Goal: Transaction & Acquisition: Purchase product/service

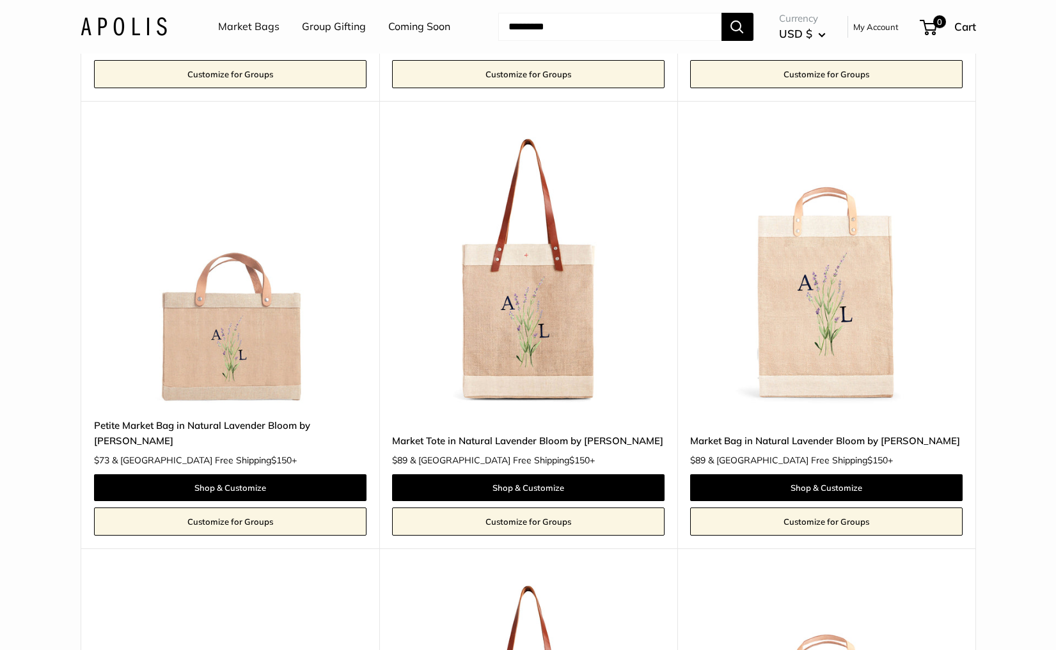
click at [237, 29] on link "Market Bags" at bounding box center [248, 26] width 61 height 19
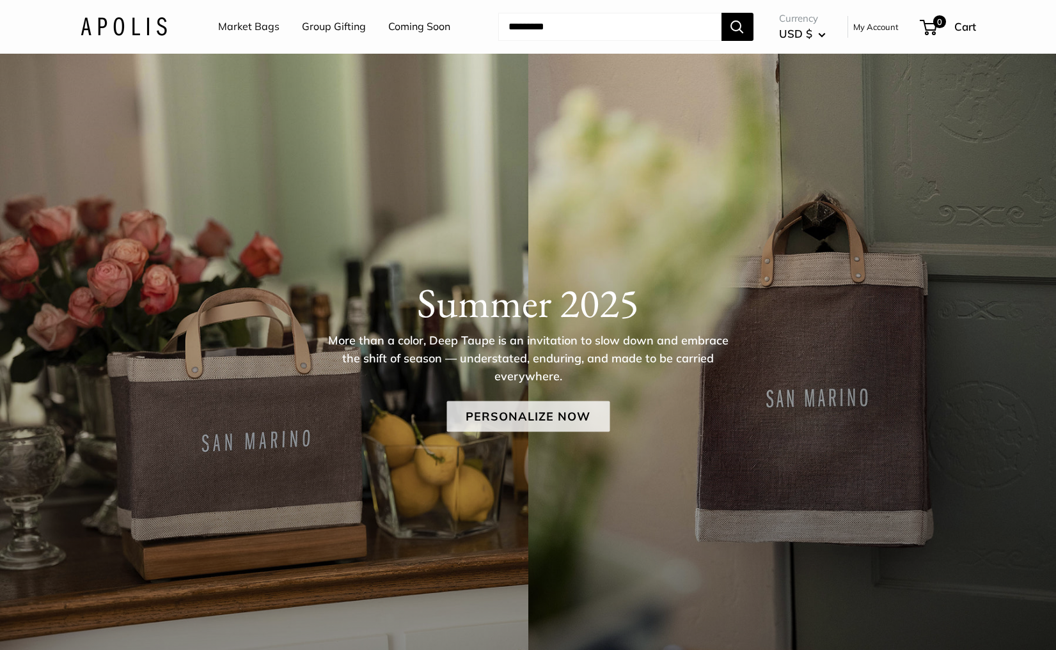
click at [531, 420] on link "Personalize Now" at bounding box center [527, 417] width 163 height 31
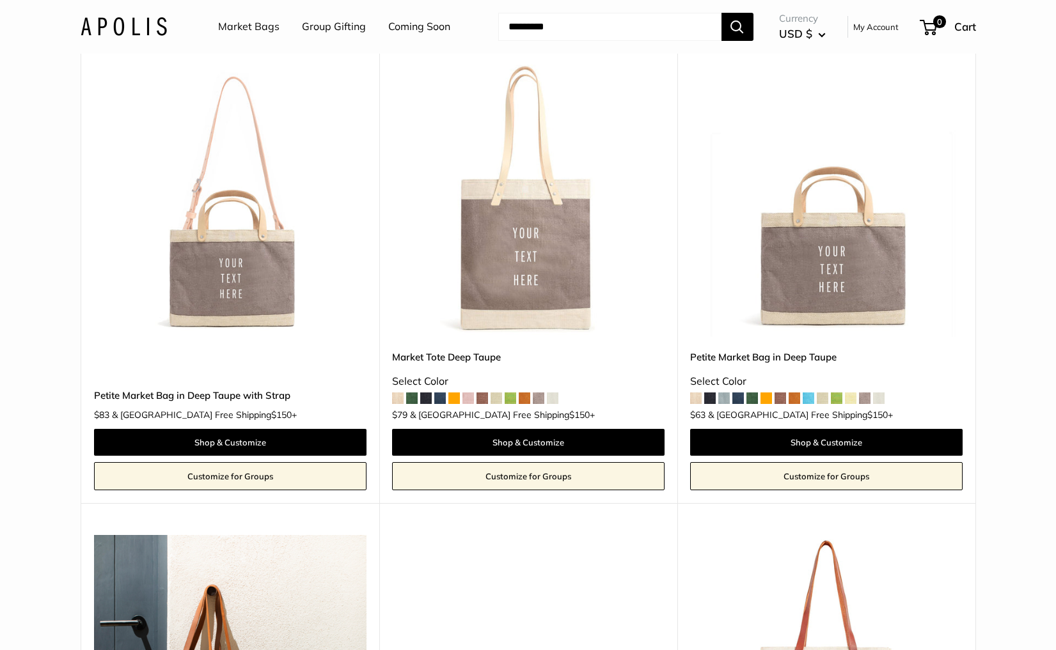
scroll to position [632, 0]
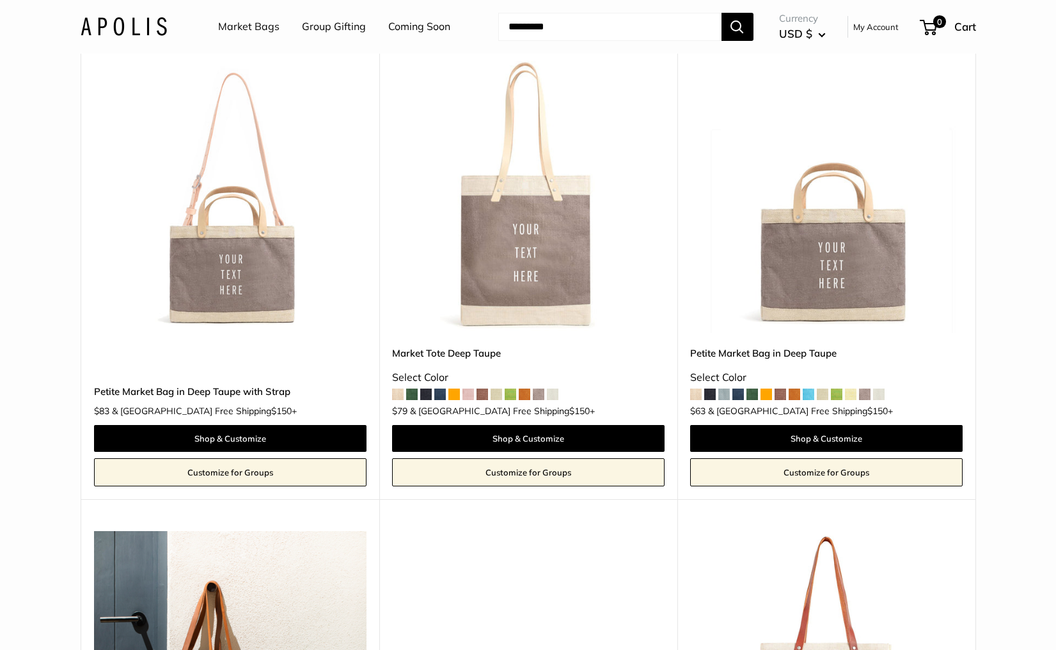
click at [0, 0] on img at bounding box center [0, 0] width 0 height 0
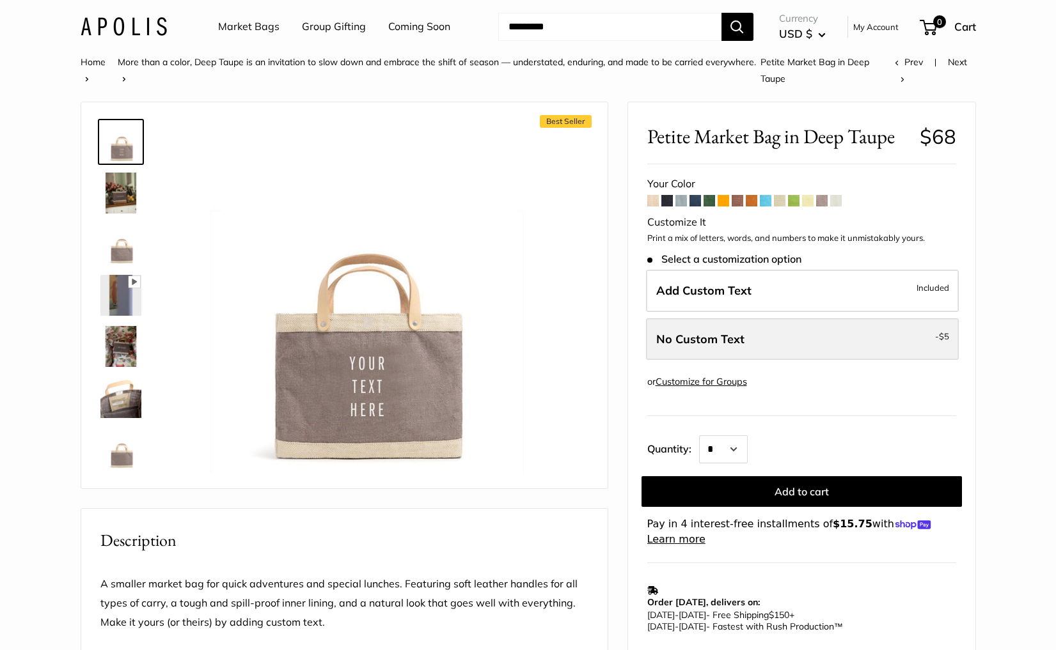
click at [757, 347] on label "No Custom Text - $5" at bounding box center [802, 339] width 313 height 42
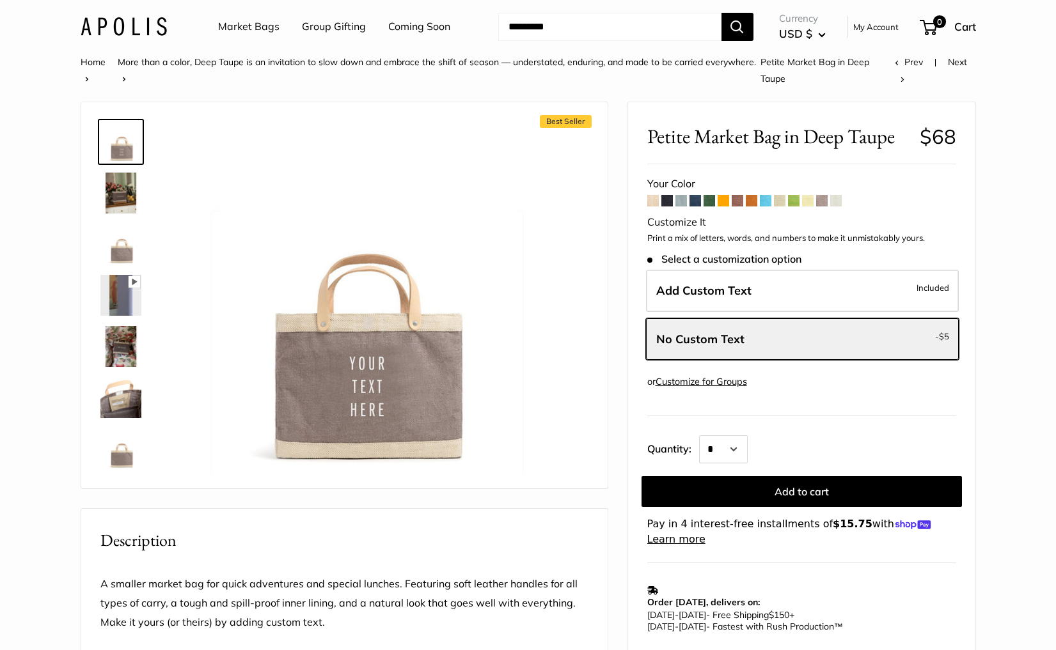
click at [838, 201] on span at bounding box center [836, 201] width 12 height 12
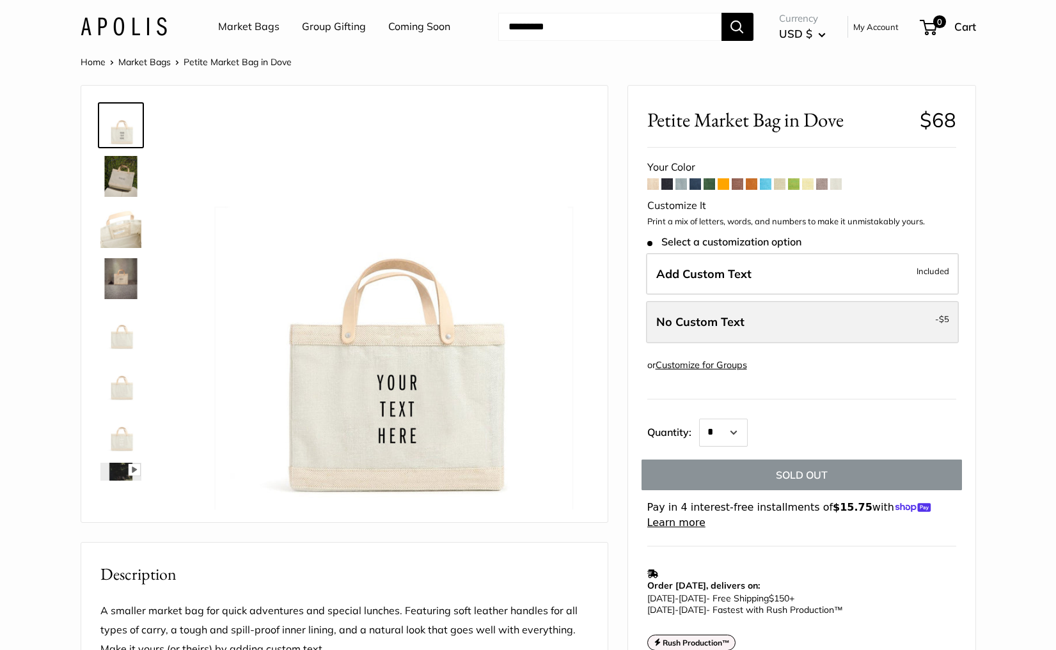
click at [746, 315] on label "No Custom Text - $5" at bounding box center [802, 322] width 313 height 42
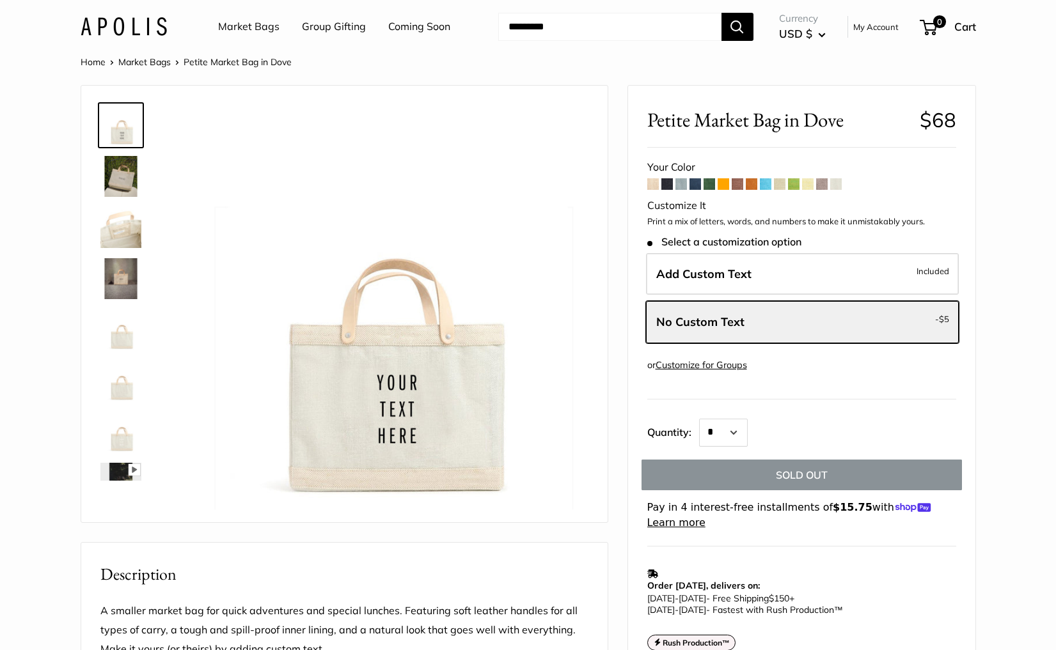
click at [808, 182] on span at bounding box center [808, 184] width 12 height 12
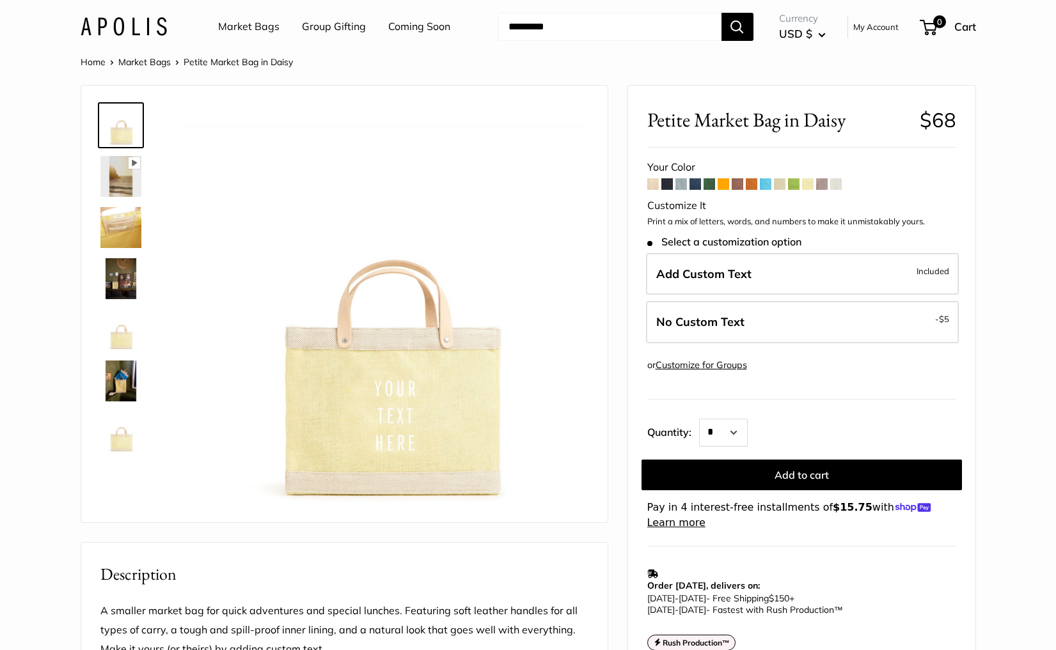
click at [409, 27] on link "Coming Soon" at bounding box center [419, 26] width 62 height 19
click at [159, 22] on img at bounding box center [124, 26] width 86 height 19
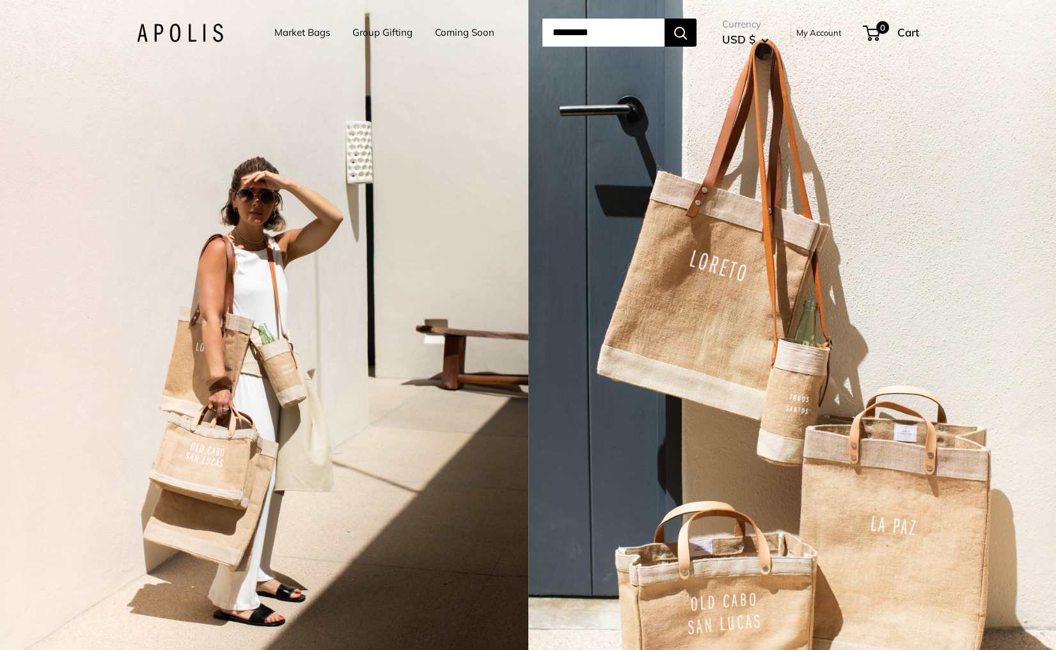
click at [425, 273] on div "2 / 7" at bounding box center [264, 325] width 528 height 650
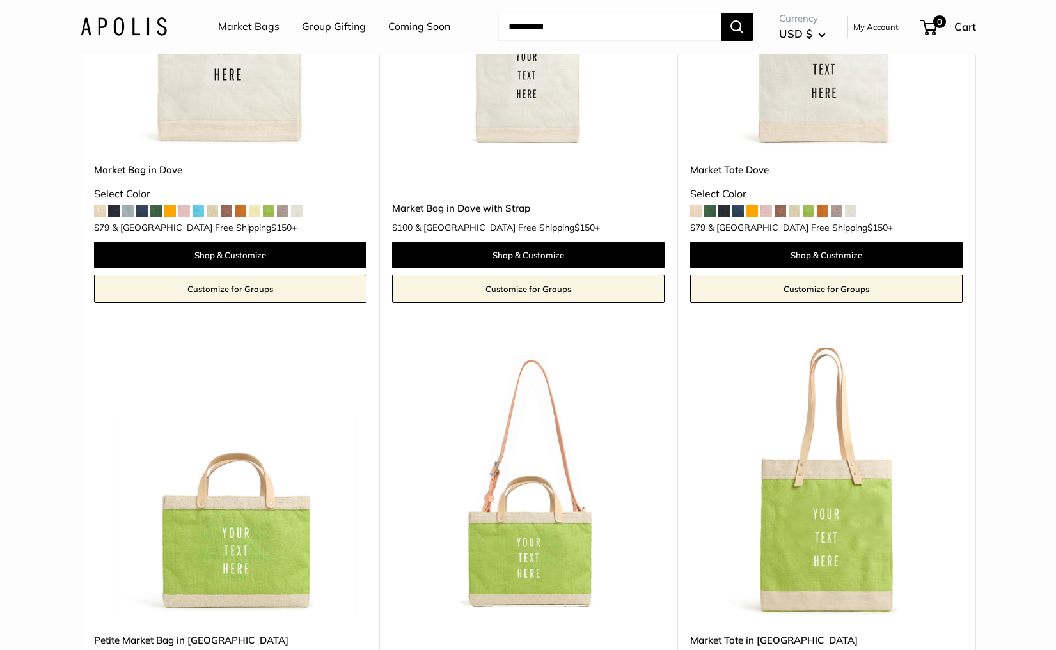
scroll to position [2299, 0]
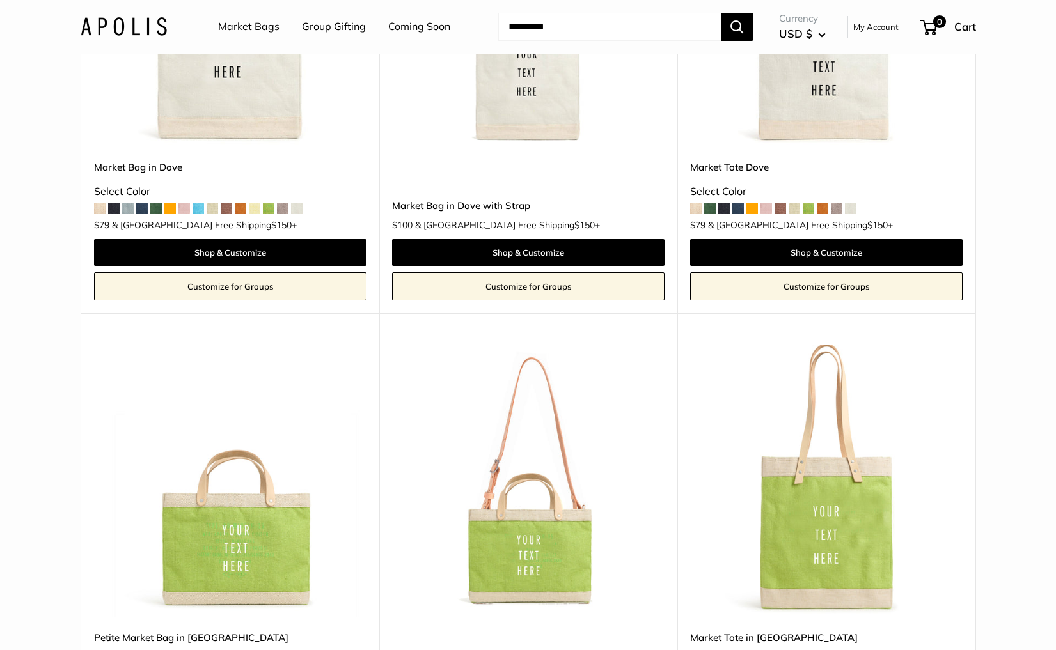
click at [127, 21] on img at bounding box center [124, 26] width 86 height 19
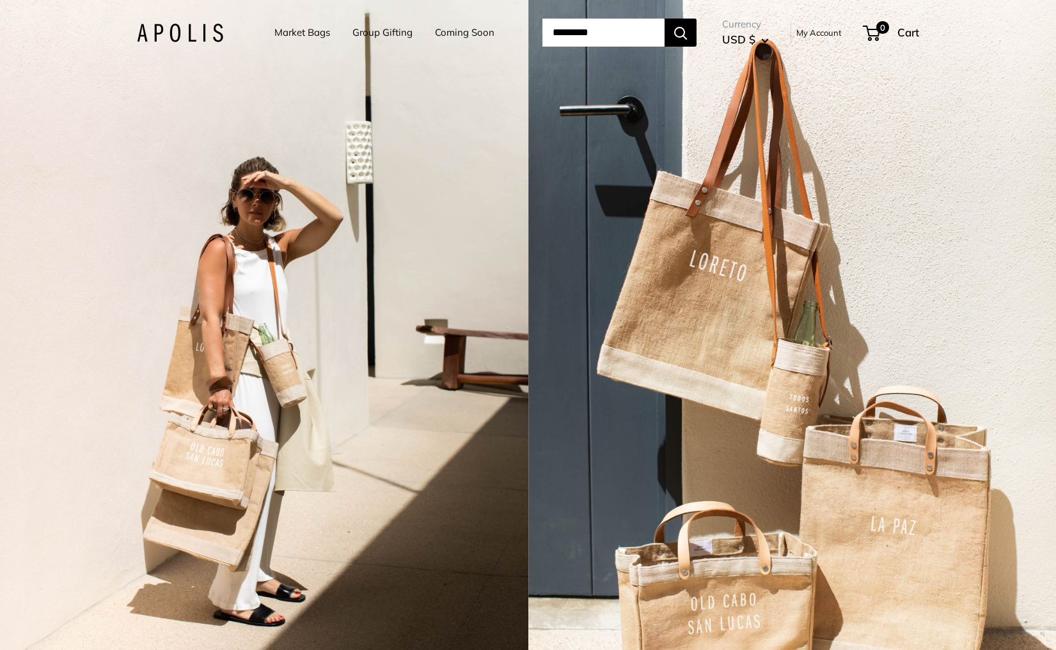
click at [526, 225] on div "2 / 7" at bounding box center [264, 325] width 528 height 650
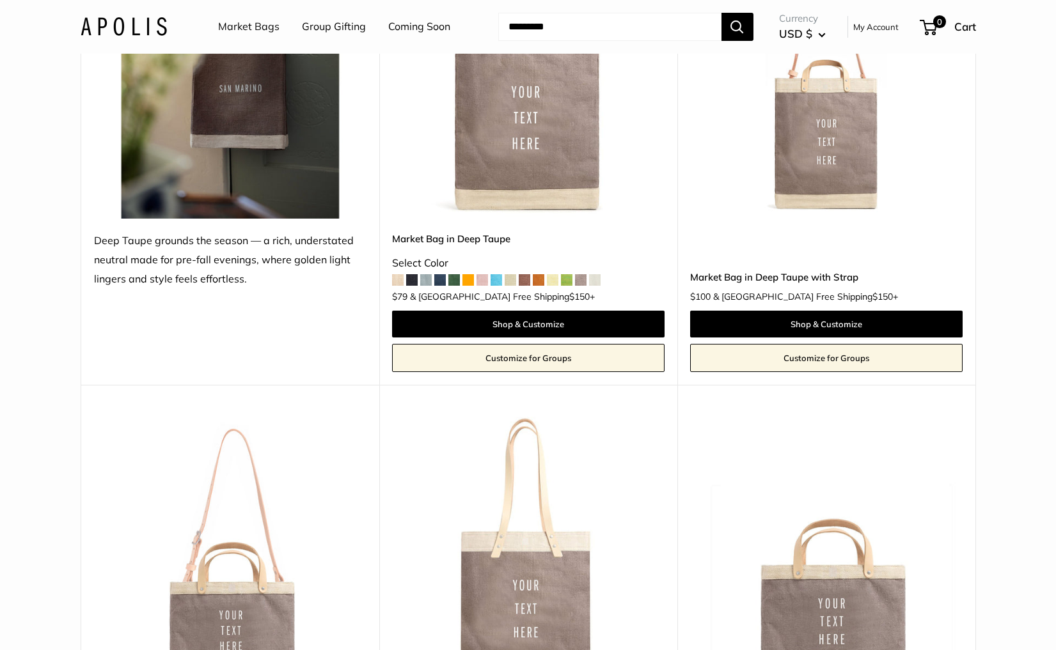
scroll to position [281, 0]
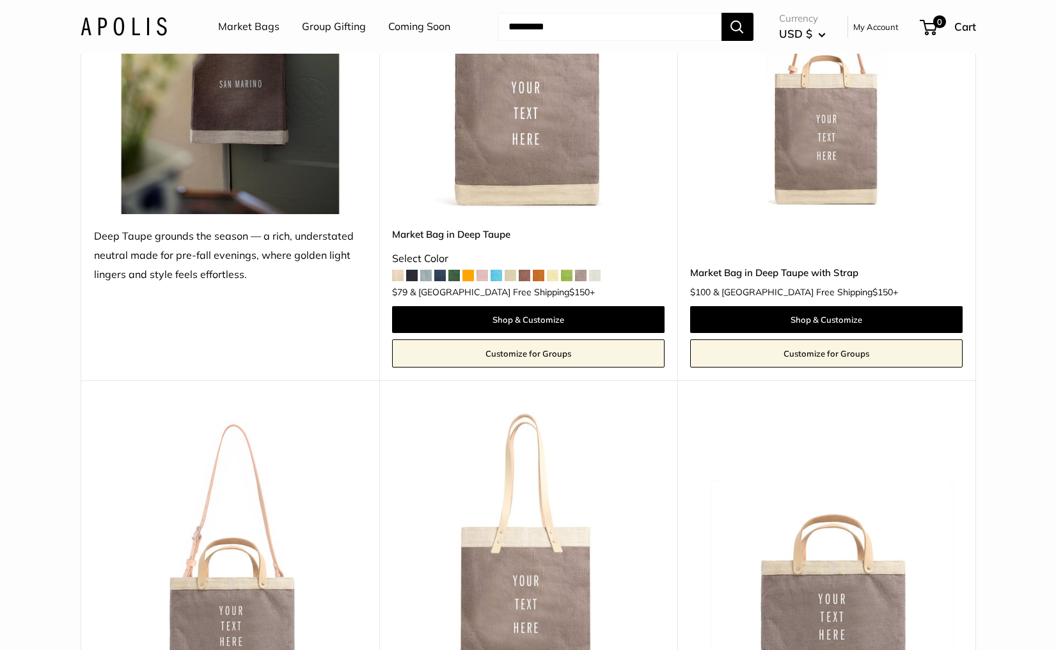
click at [0, 0] on img at bounding box center [0, 0] width 0 height 0
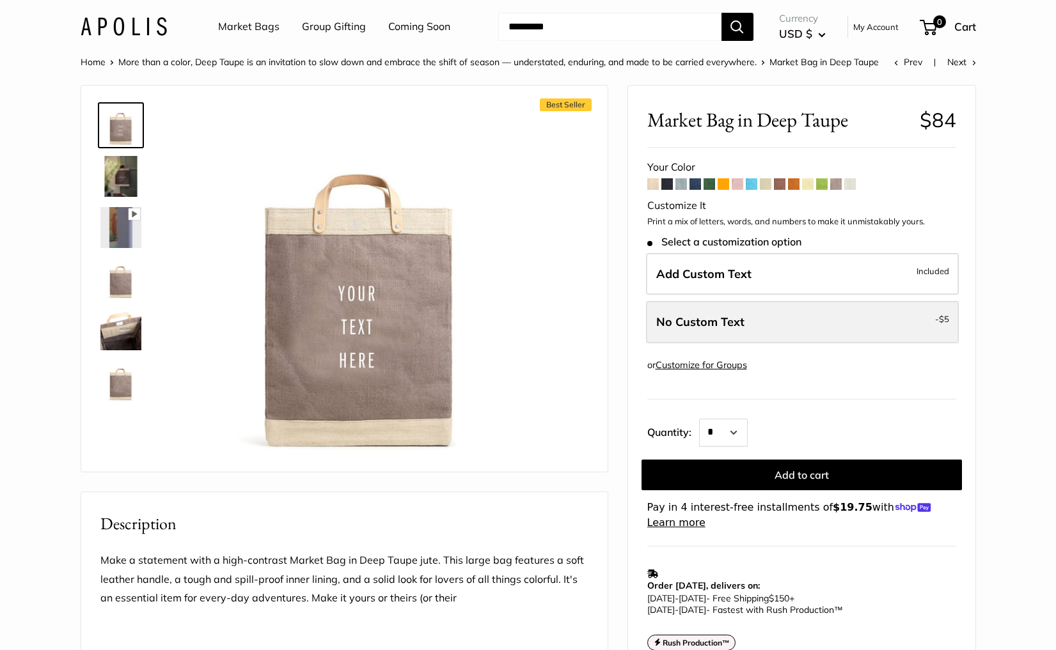
click at [758, 321] on label "No Custom Text - $5" at bounding box center [802, 322] width 313 height 42
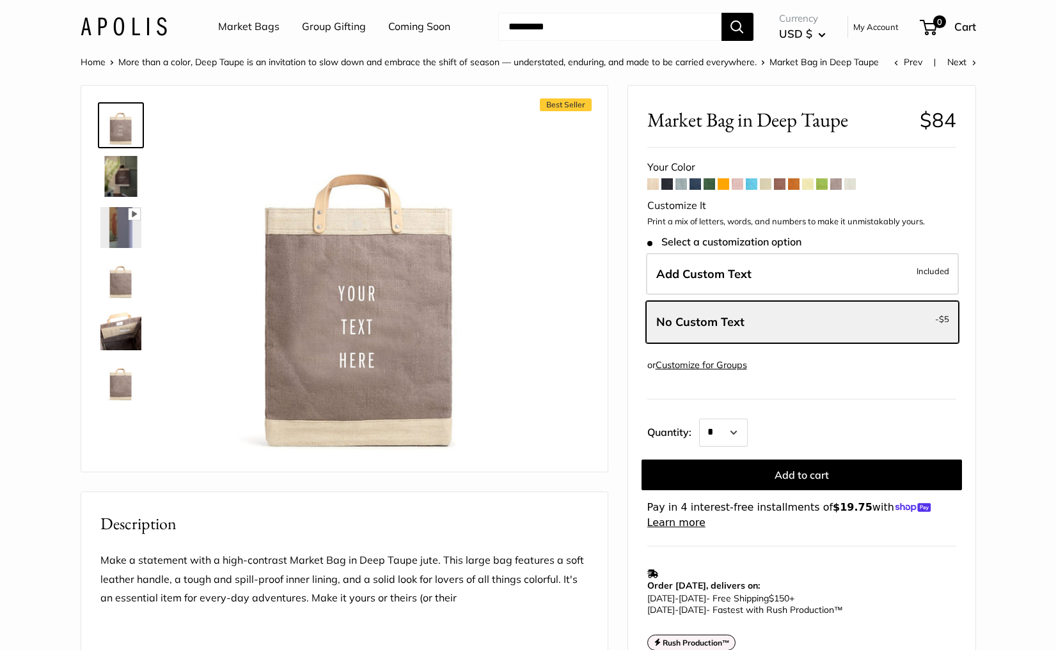
click at [107, 24] on img at bounding box center [124, 26] width 86 height 19
